Goal: Find specific page/section: Find specific page/section

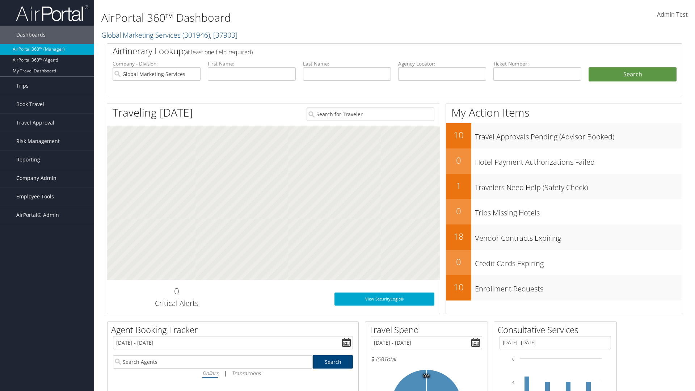
click at [47, 178] on span "Company Admin" at bounding box center [36, 178] width 40 height 18
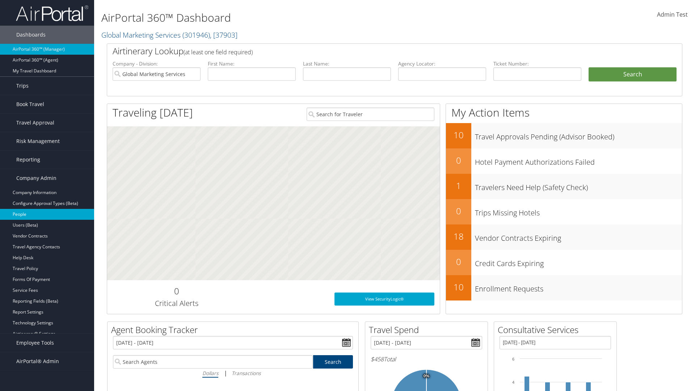
click at [47, 214] on link "People" at bounding box center [47, 214] width 94 height 11
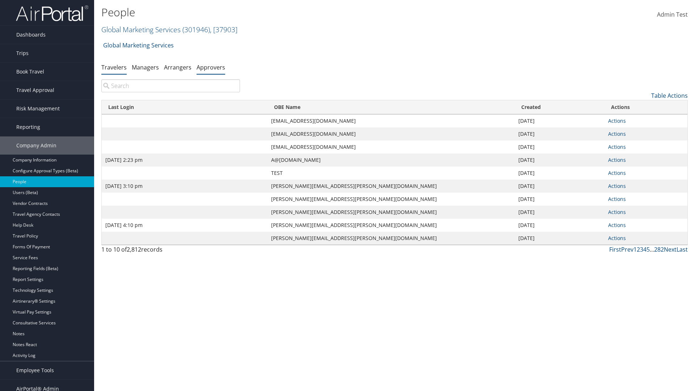
click at [211, 67] on link "Approvers" at bounding box center [210, 67] width 29 height 8
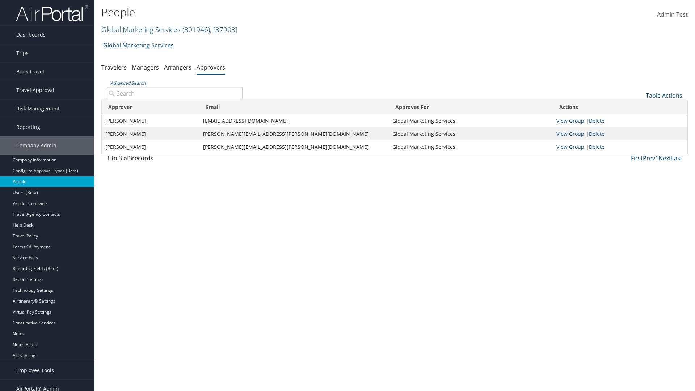
click at [174, 93] on input "Advanced Search" at bounding box center [175, 93] width 136 height 13
type input "[PERSON_NAME]"
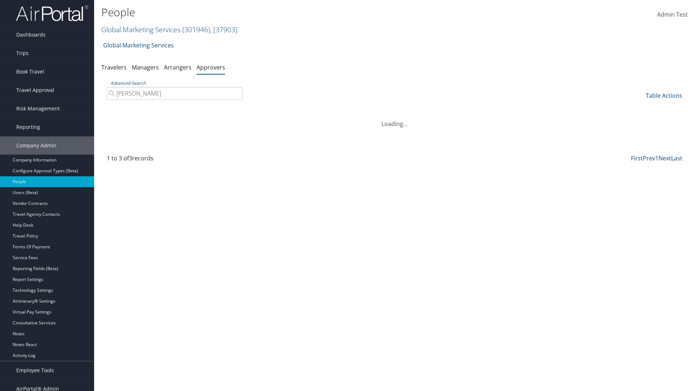
click at [174, 93] on input "[PERSON_NAME]" at bounding box center [175, 93] width 136 height 13
type input "Non-existing Name"
